Goal: Use online tool/utility: Utilize a website feature to perform a specific function

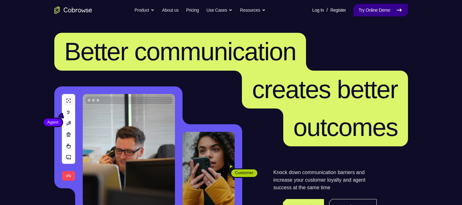
click at [384, 10] on link "Try Online Demo" at bounding box center [381, 10] width 54 height 13
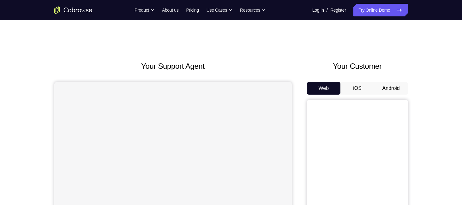
click at [388, 87] on button "Android" at bounding box center [391, 88] width 34 height 13
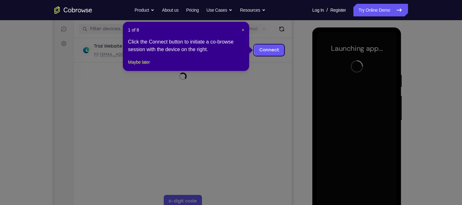
scroll to position [81, 0]
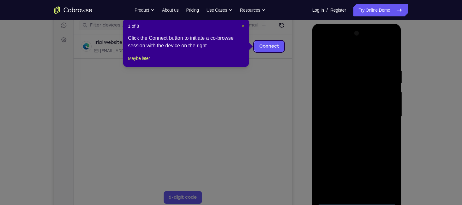
click at [242, 27] on span "×" at bounding box center [243, 26] width 3 height 5
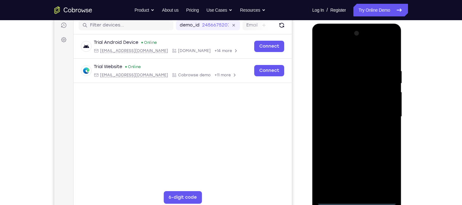
click at [353, 199] on div at bounding box center [357, 116] width 80 height 177
click at [383, 175] on div at bounding box center [357, 116] width 80 height 177
click at [335, 53] on div at bounding box center [357, 116] width 80 height 177
click at [384, 114] on div at bounding box center [357, 116] width 80 height 177
click at [363, 192] on div at bounding box center [357, 116] width 80 height 177
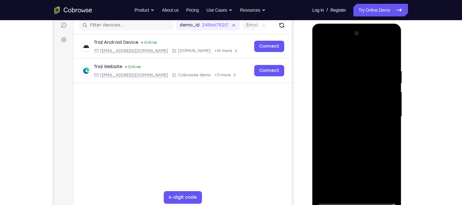
click at [351, 114] on div at bounding box center [357, 116] width 80 height 177
click at [356, 104] on div at bounding box center [357, 116] width 80 height 177
click at [362, 114] on div at bounding box center [357, 116] width 80 height 177
click at [339, 136] on div at bounding box center [357, 116] width 80 height 177
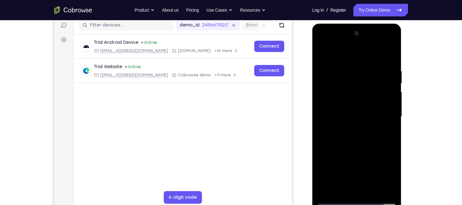
click at [355, 104] on div at bounding box center [357, 116] width 80 height 177
click at [323, 52] on div at bounding box center [357, 116] width 80 height 177
